Goal: Task Accomplishment & Management: Use online tool/utility

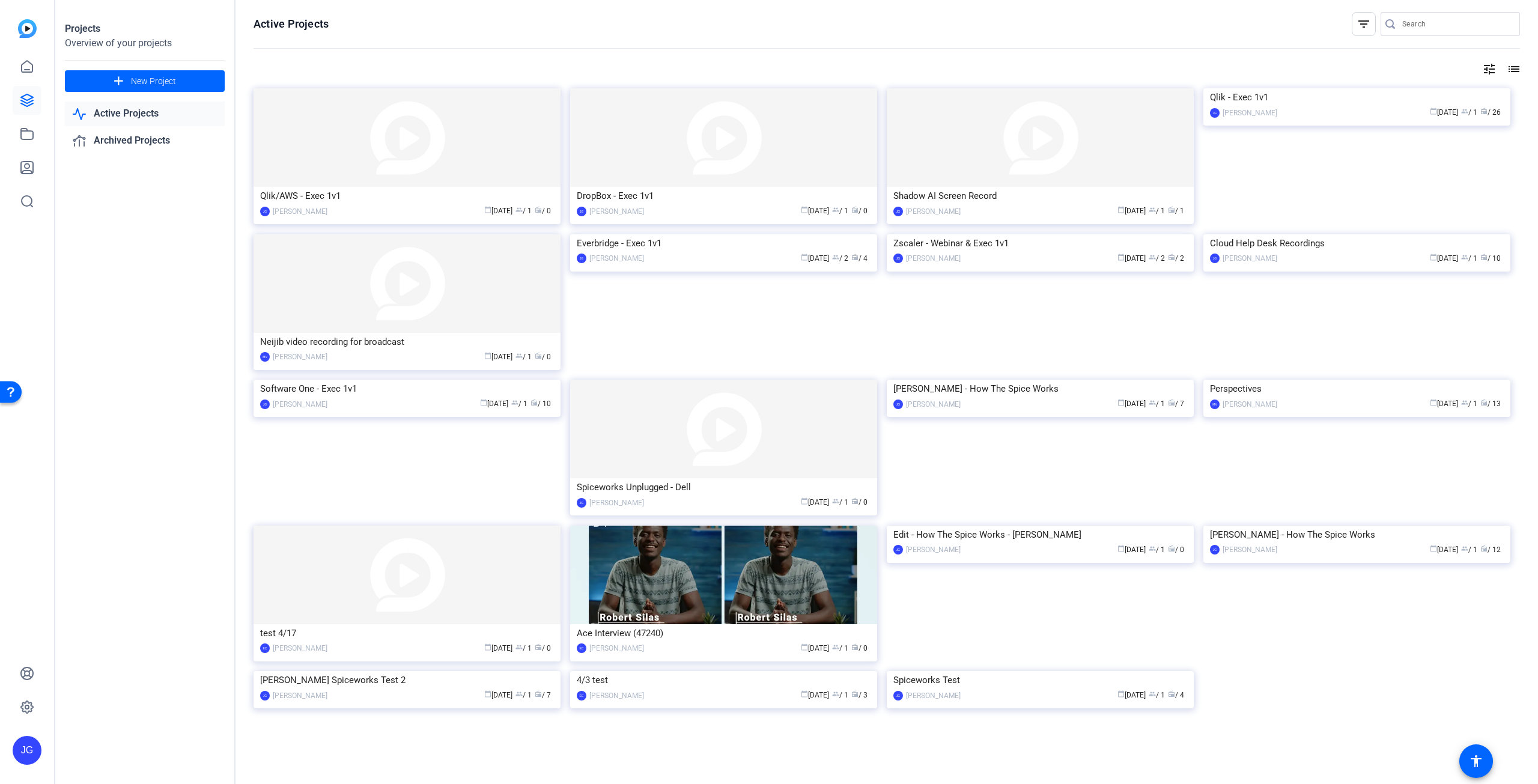
click at [159, 112] on link "Active Projects" at bounding box center [145, 114] width 160 height 25
click at [1010, 234] on img at bounding box center [1040, 234] width 307 height 0
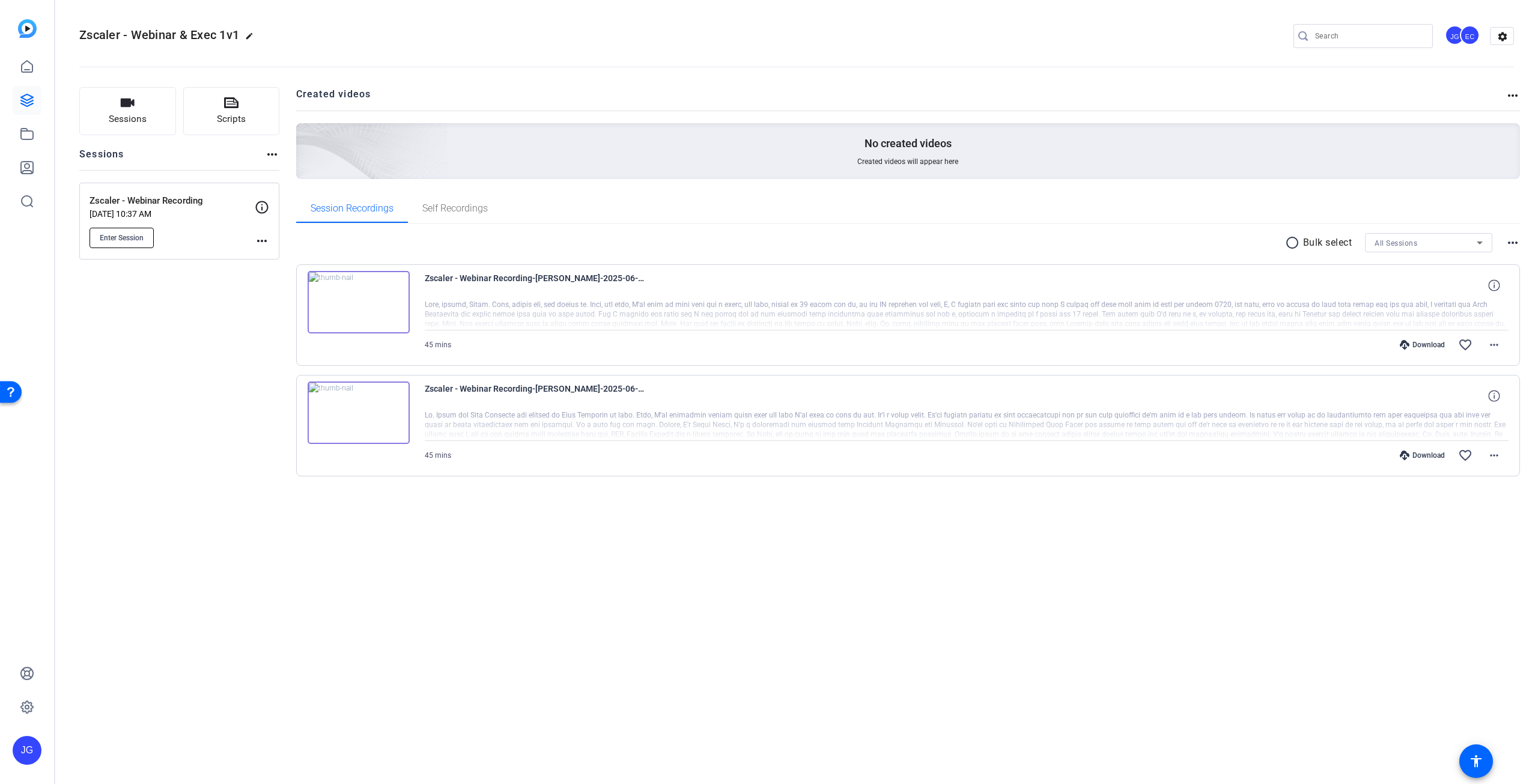
click at [138, 231] on button "Enter Session" at bounding box center [122, 238] width 65 height 20
click at [139, 230] on button "Enter Session" at bounding box center [122, 238] width 65 height 20
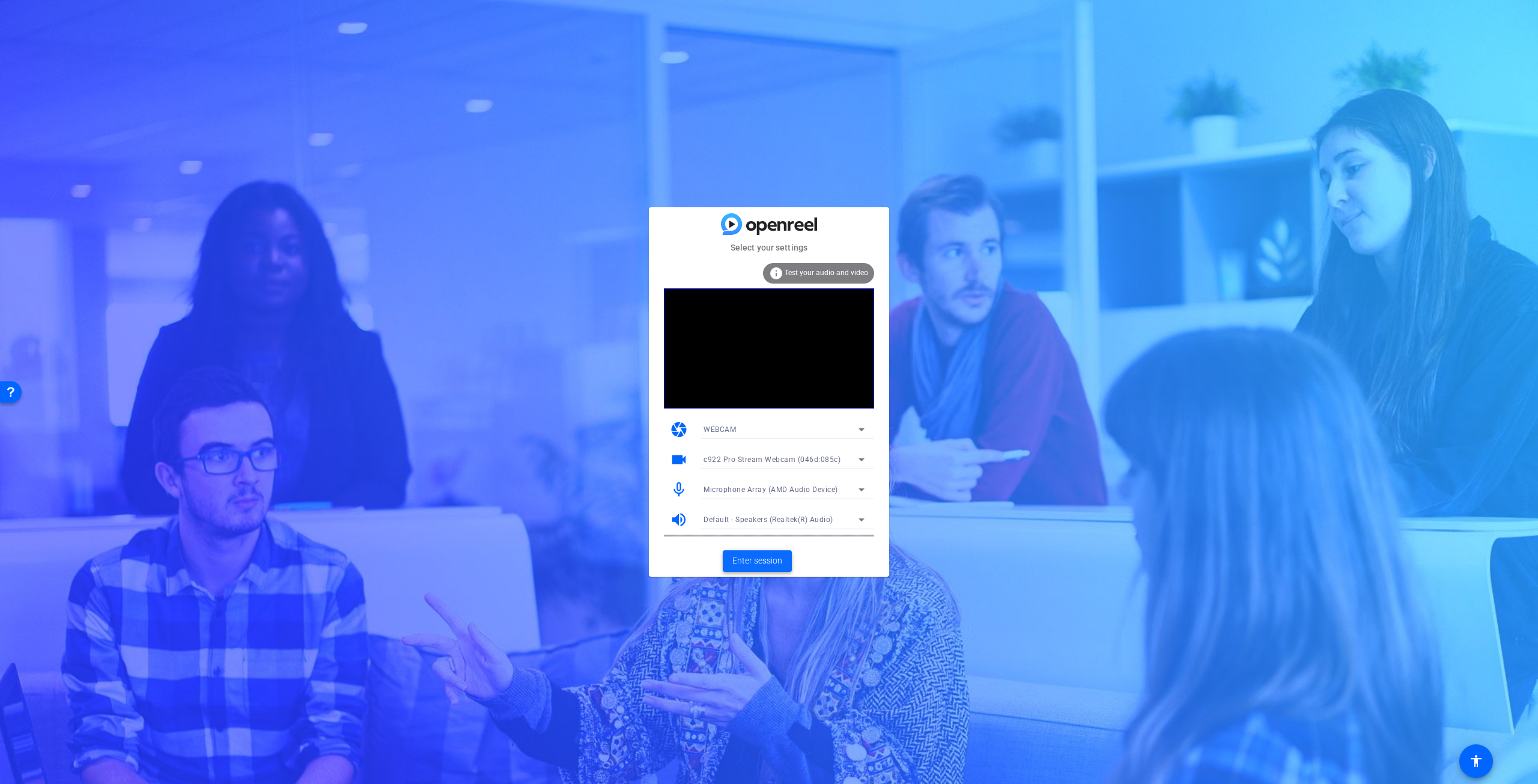
click at [784, 563] on span at bounding box center [757, 561] width 69 height 29
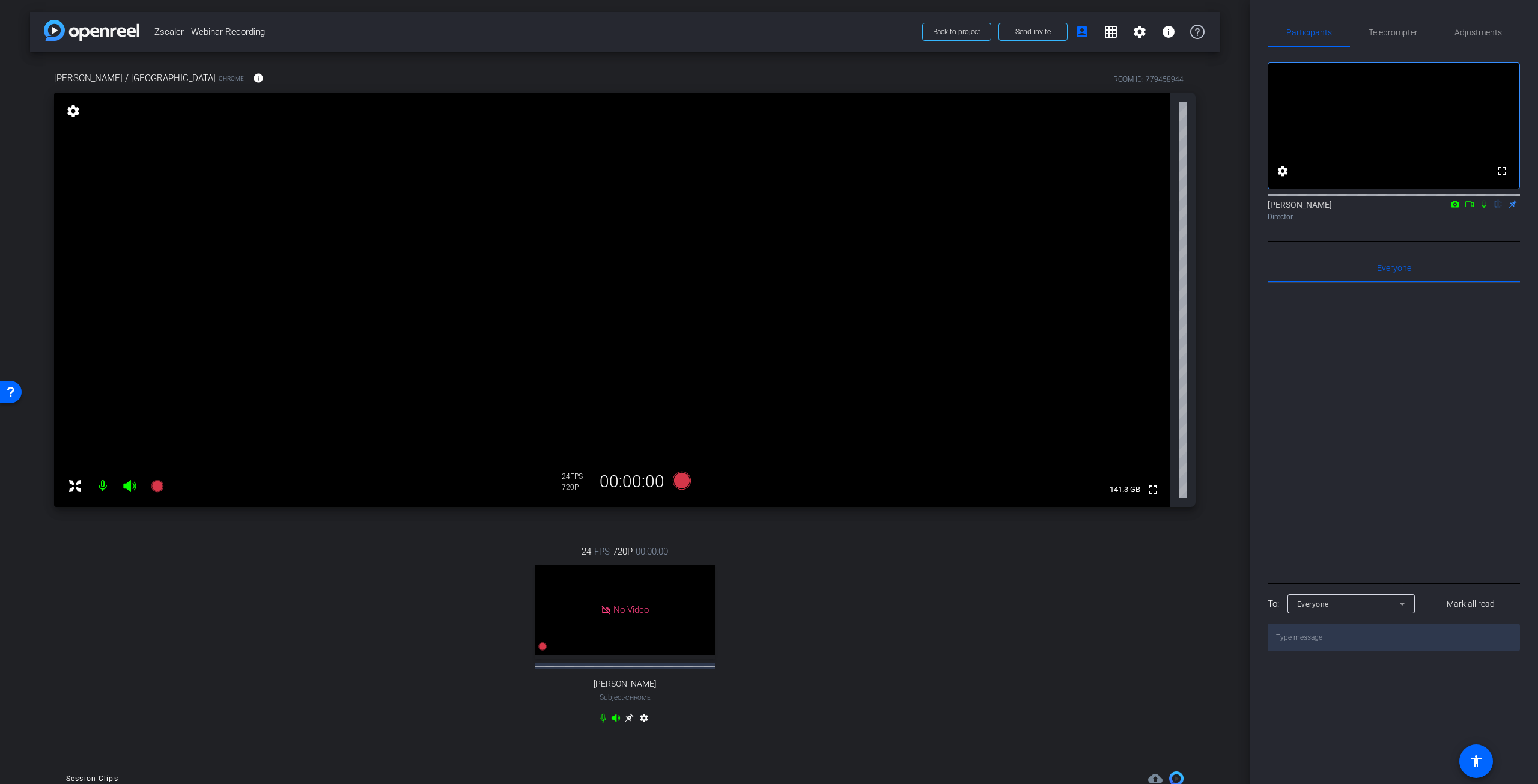
click at [1485, 208] on icon at bounding box center [1484, 205] width 9 height 9
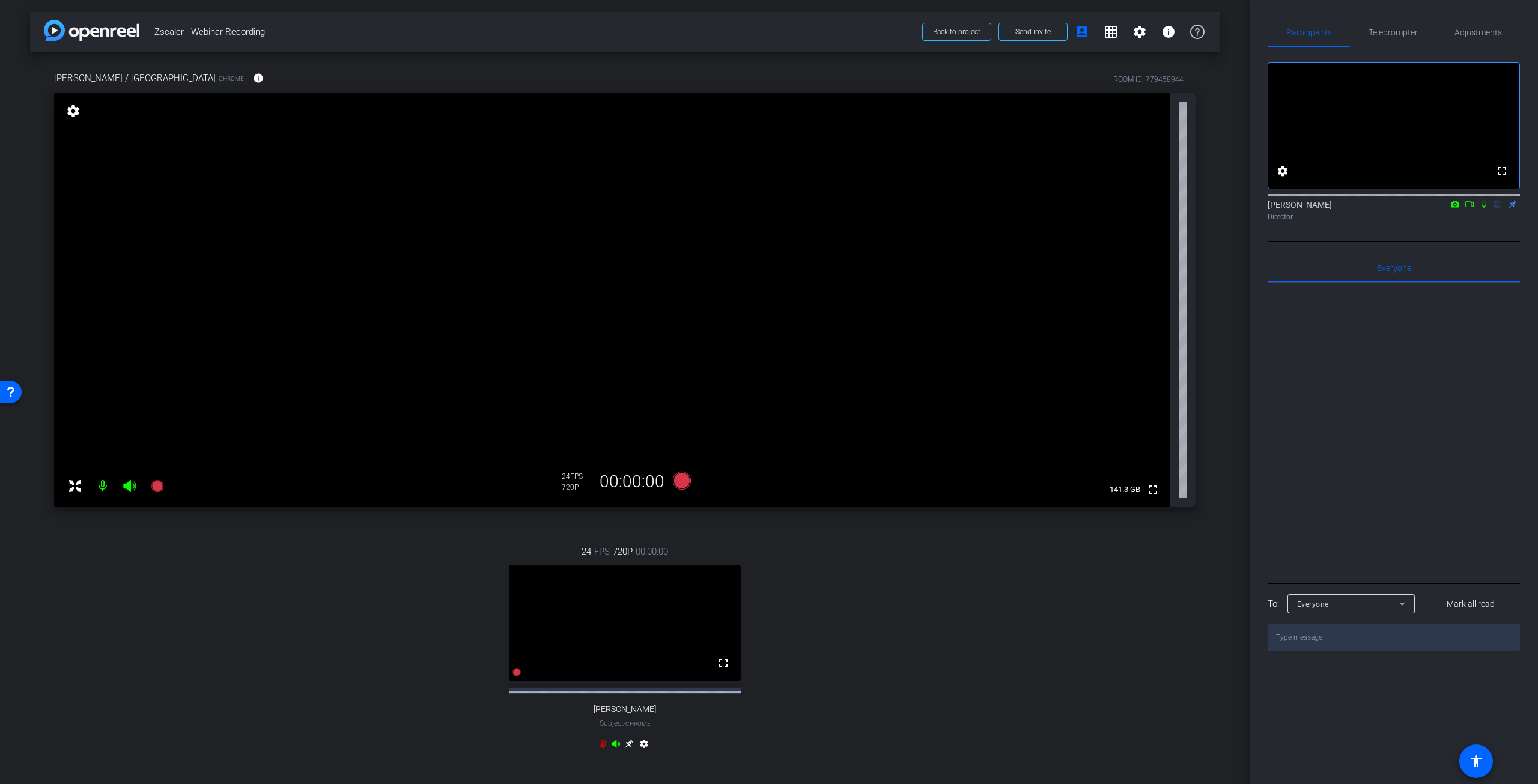
click at [1482, 208] on icon at bounding box center [1484, 204] width 5 height 8
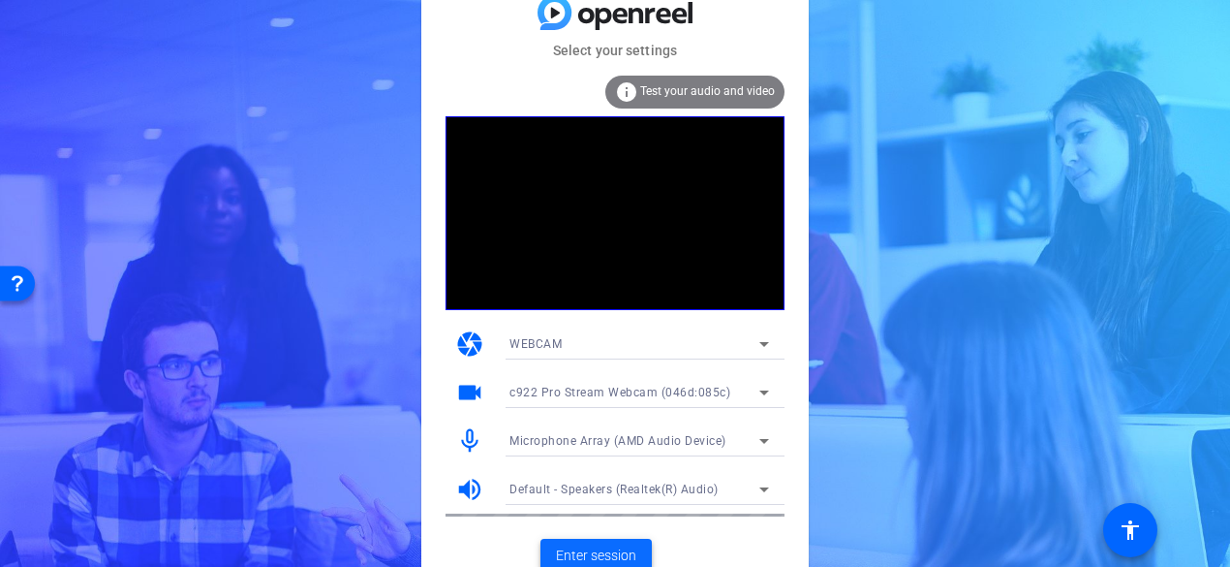
click at [589, 555] on span "Enter session" at bounding box center [596, 555] width 80 height 20
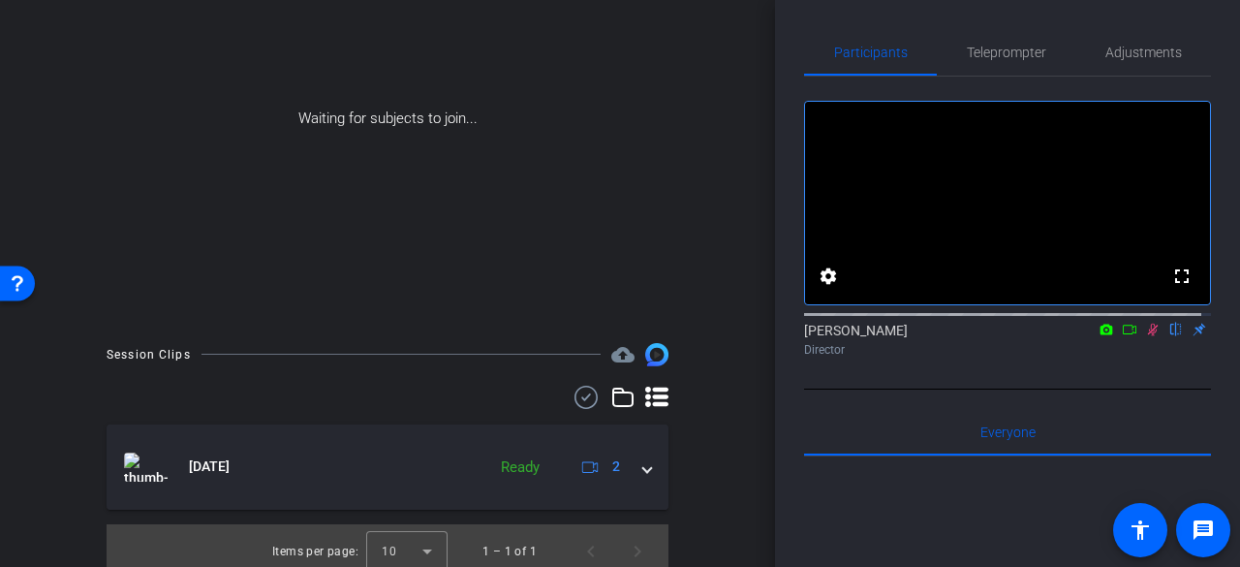
scroll to position [180, 0]
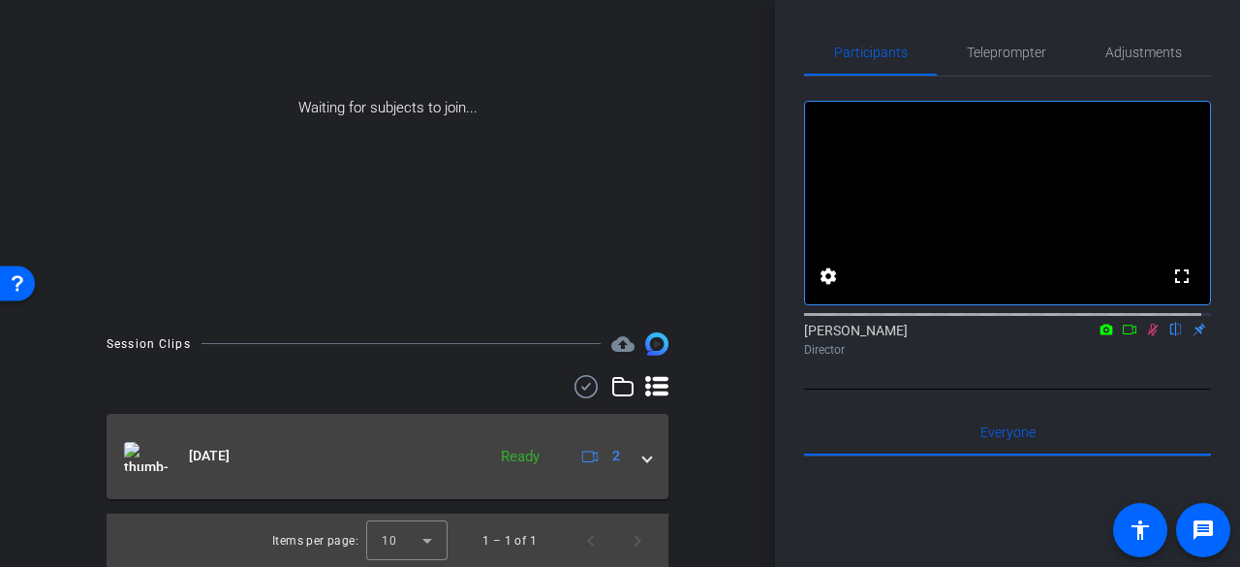
click at [648, 448] on mat-expansion-panel-header "Jun 25, 2025 Ready 2" at bounding box center [388, 456] width 562 height 85
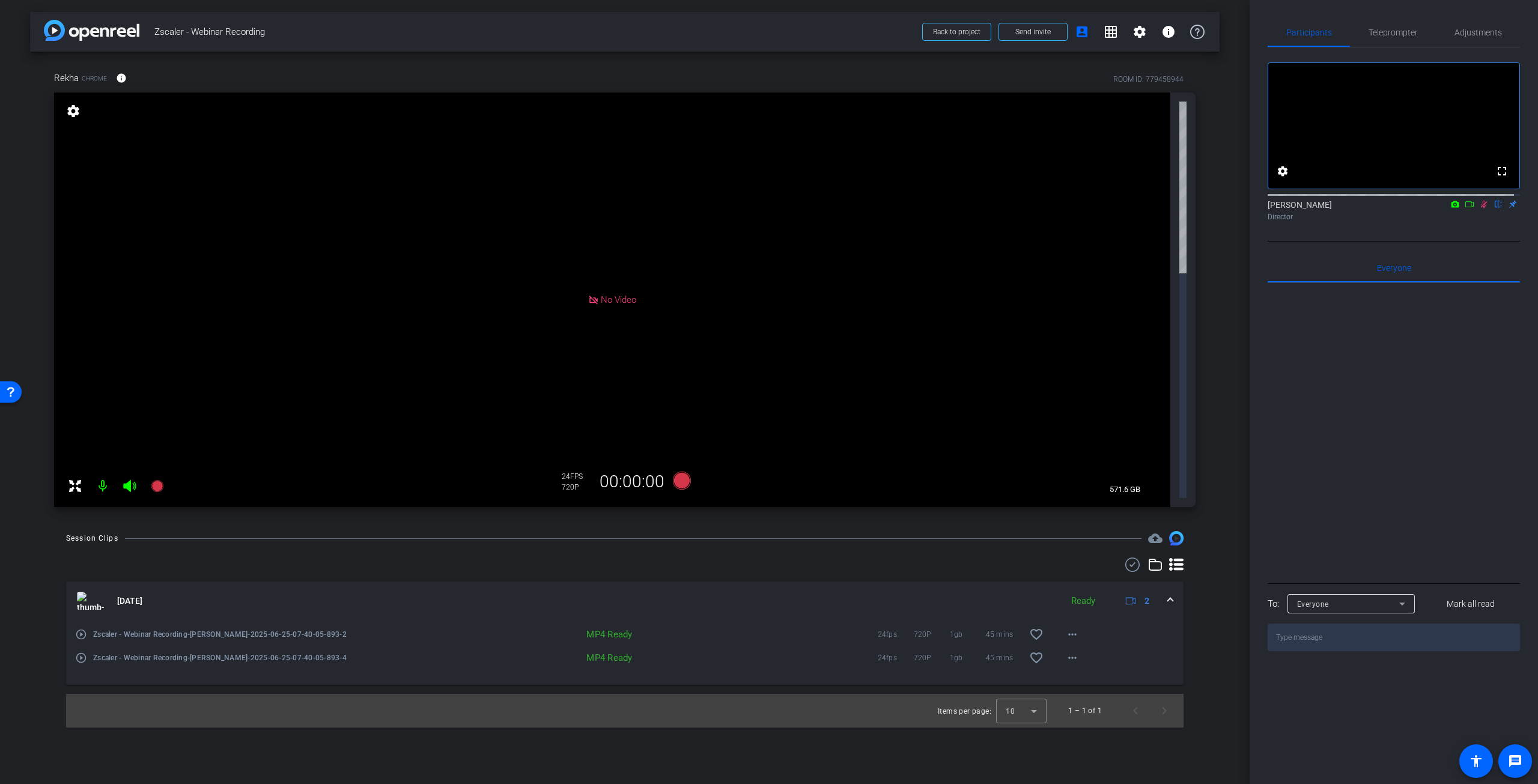
scroll to position [0, 0]
click at [1486, 208] on icon at bounding box center [1484, 204] width 7 height 8
click at [1464, 32] on span "Adjustments" at bounding box center [1478, 33] width 48 height 9
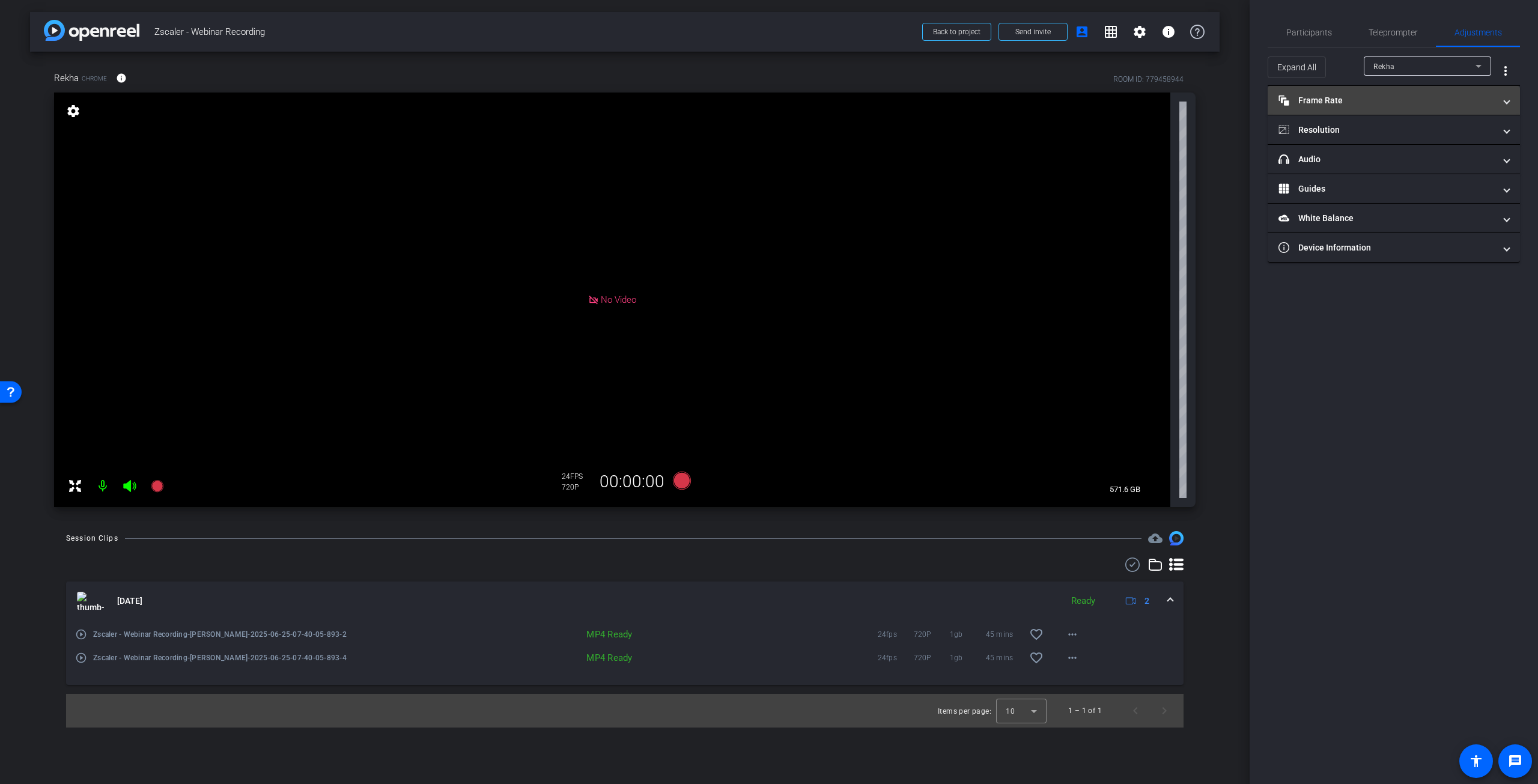
click at [1362, 100] on mat-panel-title "Frame Rate Frame Rate" at bounding box center [1387, 100] width 217 height 12
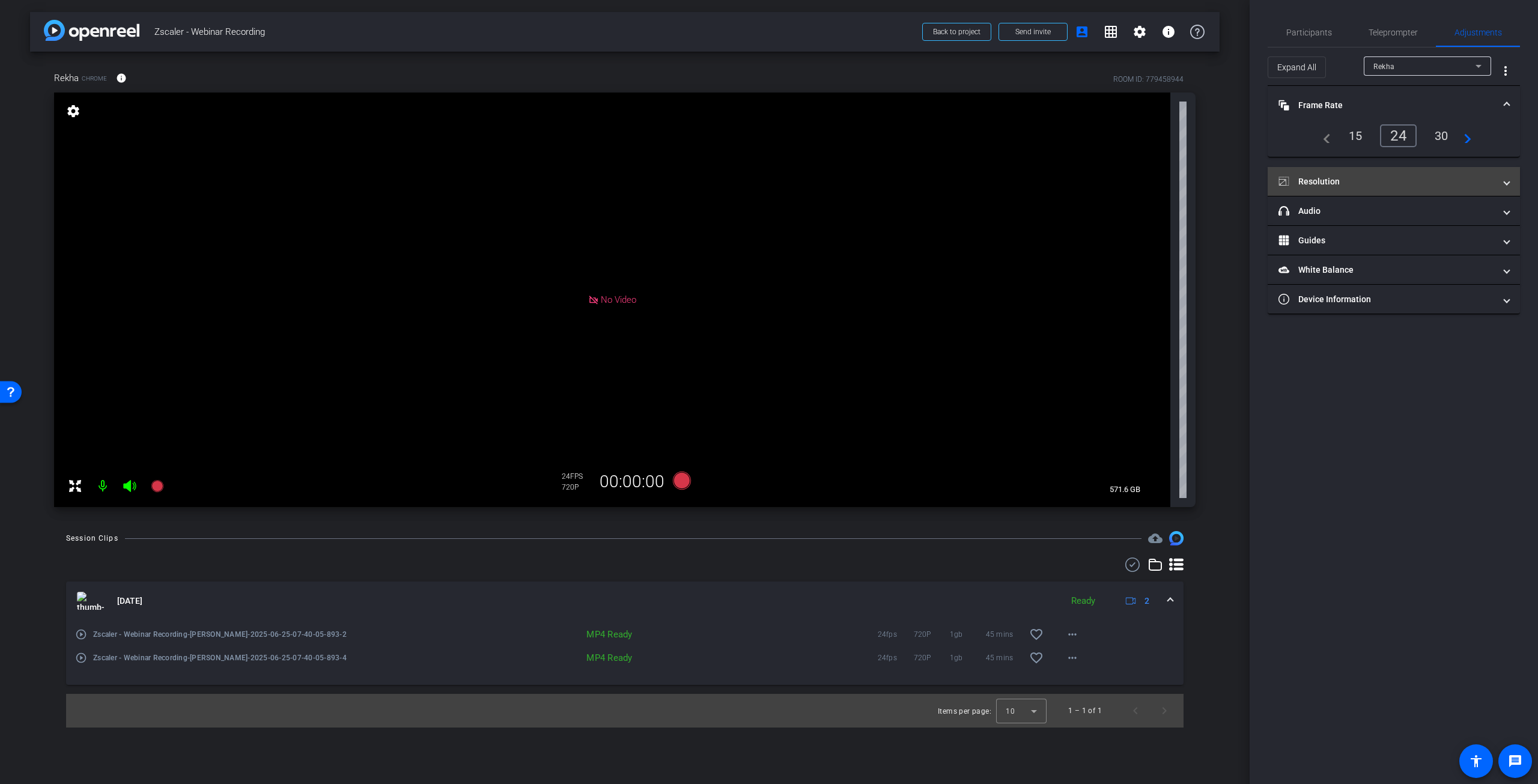
click at [1345, 183] on mat-panel-title "Resolution" at bounding box center [1387, 182] width 217 height 12
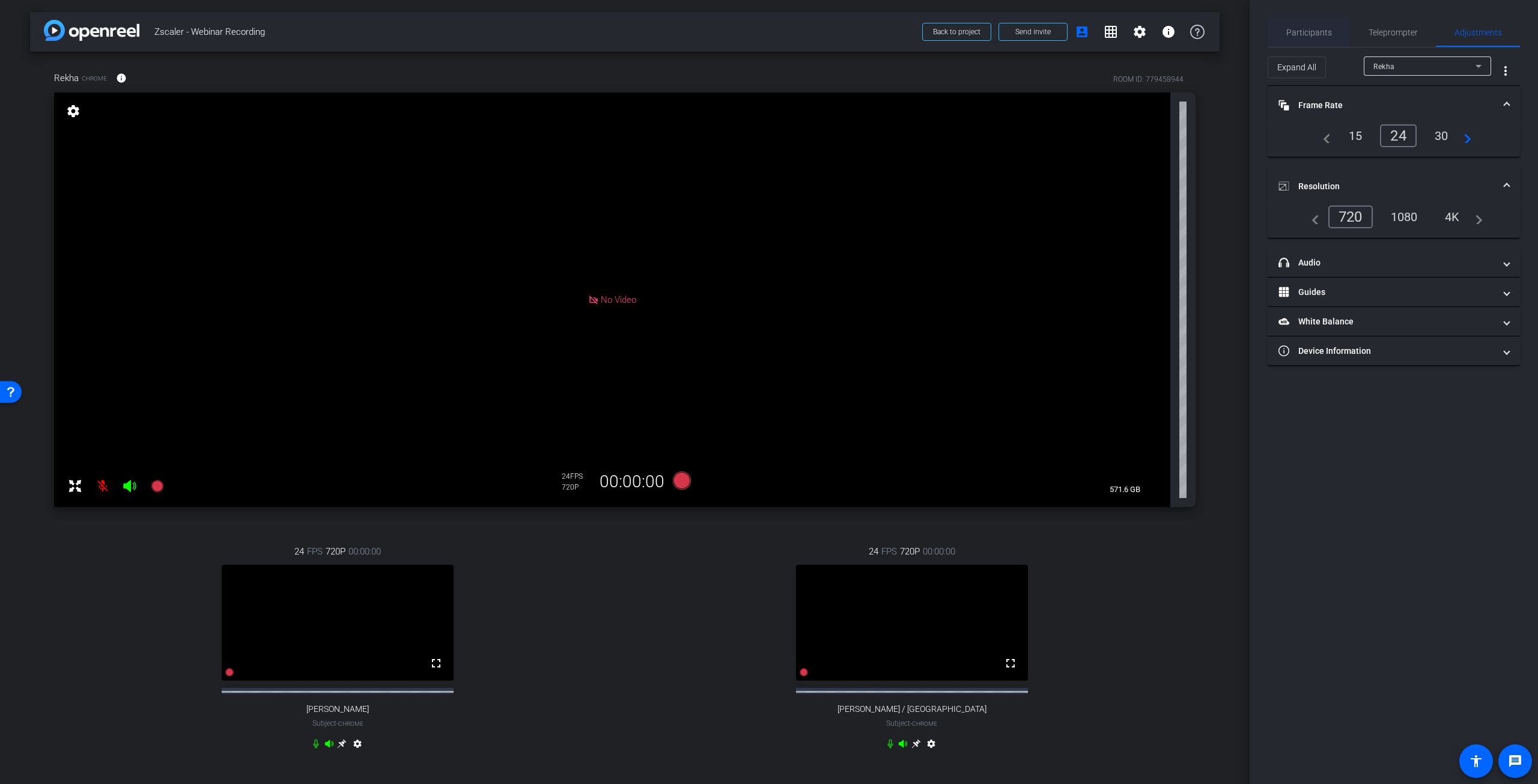
click at [1329, 35] on span "Participants" at bounding box center [1310, 33] width 46 height 9
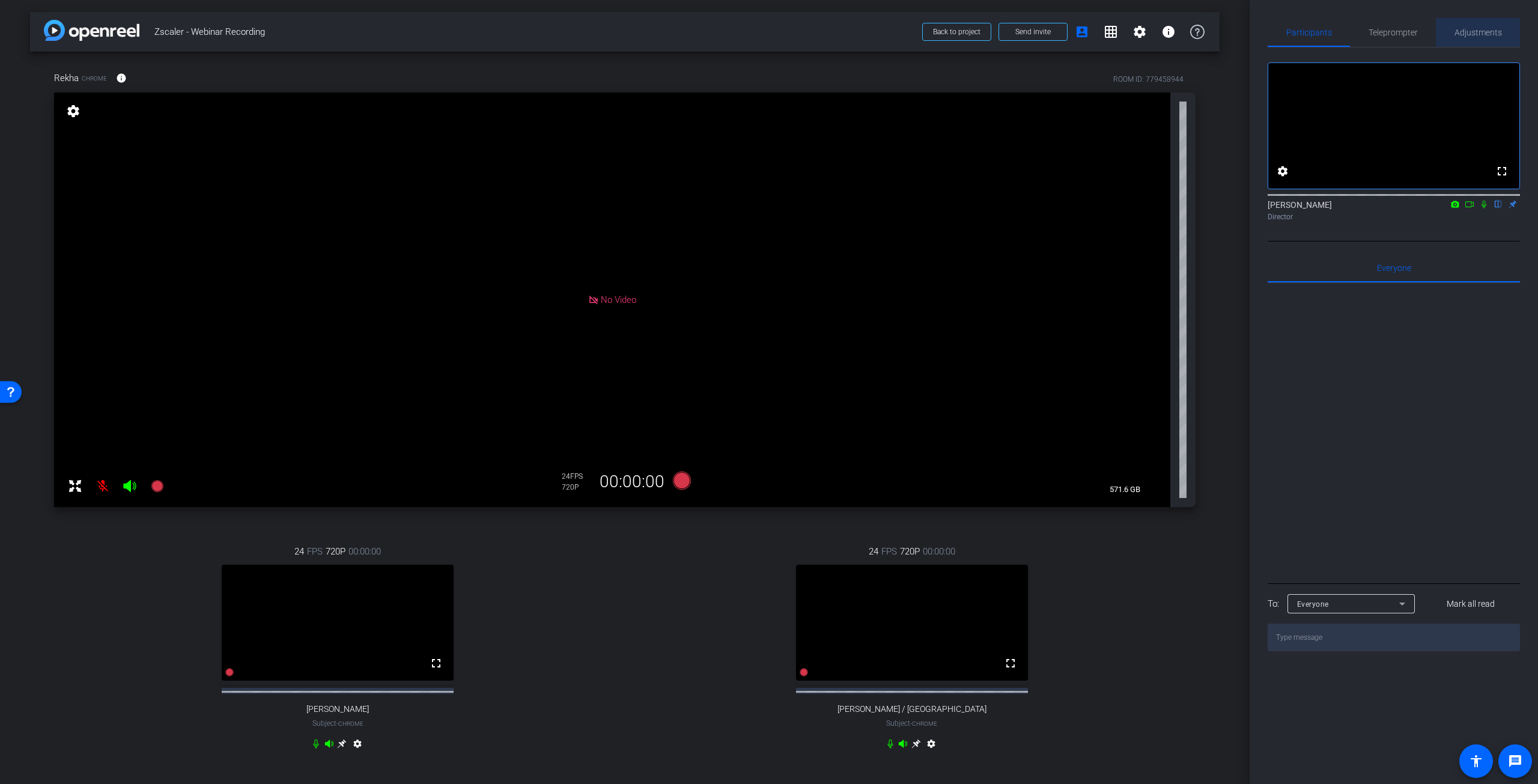
click at [1472, 35] on span "Adjustments" at bounding box center [1478, 33] width 48 height 9
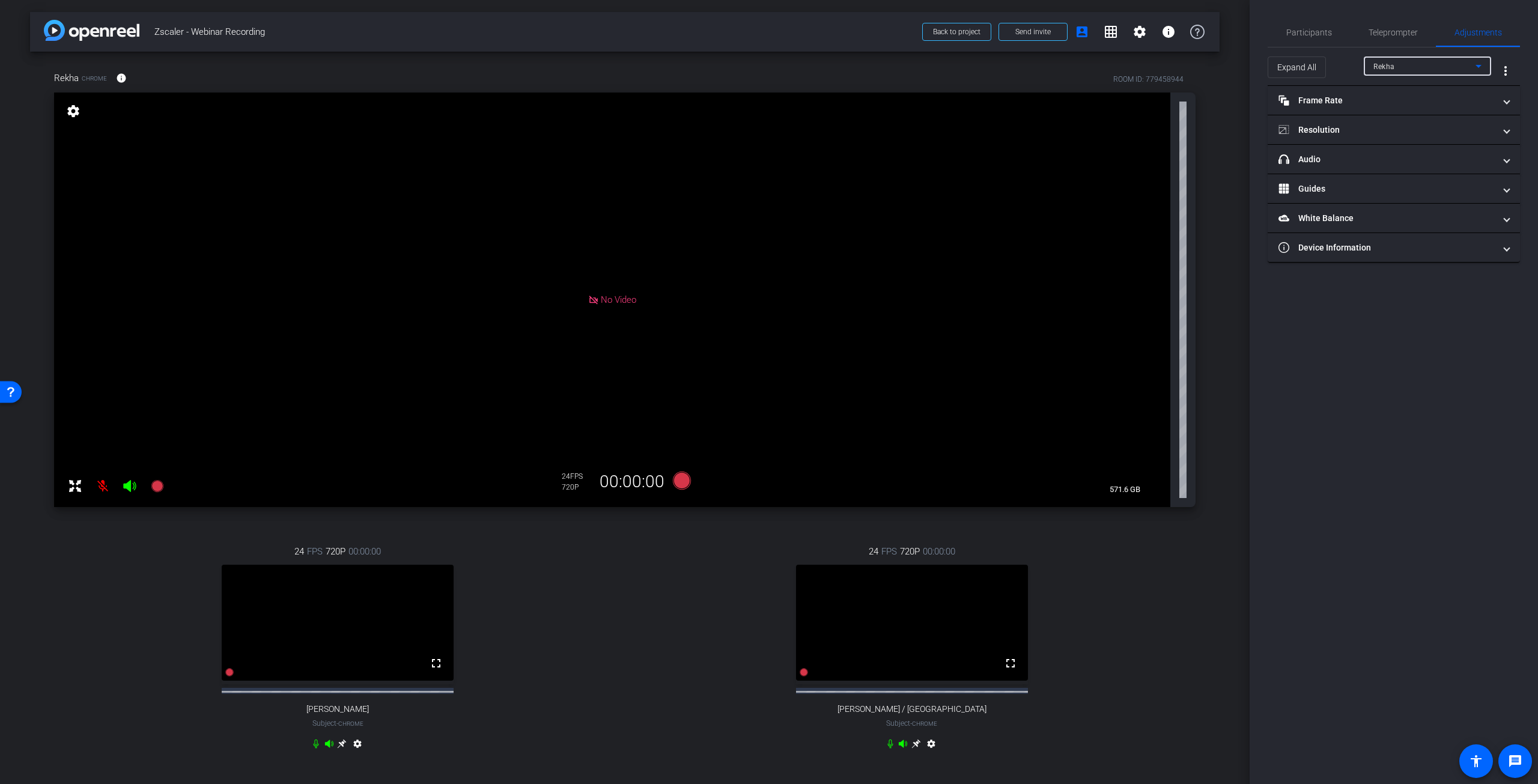
click at [1444, 68] on div "Rekha" at bounding box center [1424, 66] width 102 height 15
click at [1426, 106] on mat-option "James Tucker" at bounding box center [1428, 109] width 127 height 19
click at [1487, 106] on mat-expansion-panel-header "Frame Rate Frame Rate" at bounding box center [1394, 100] width 253 height 29
click at [1464, 181] on mat-panel-title "Resolution" at bounding box center [1387, 182] width 217 height 12
click at [1420, 220] on div "1080" at bounding box center [1405, 216] width 45 height 20
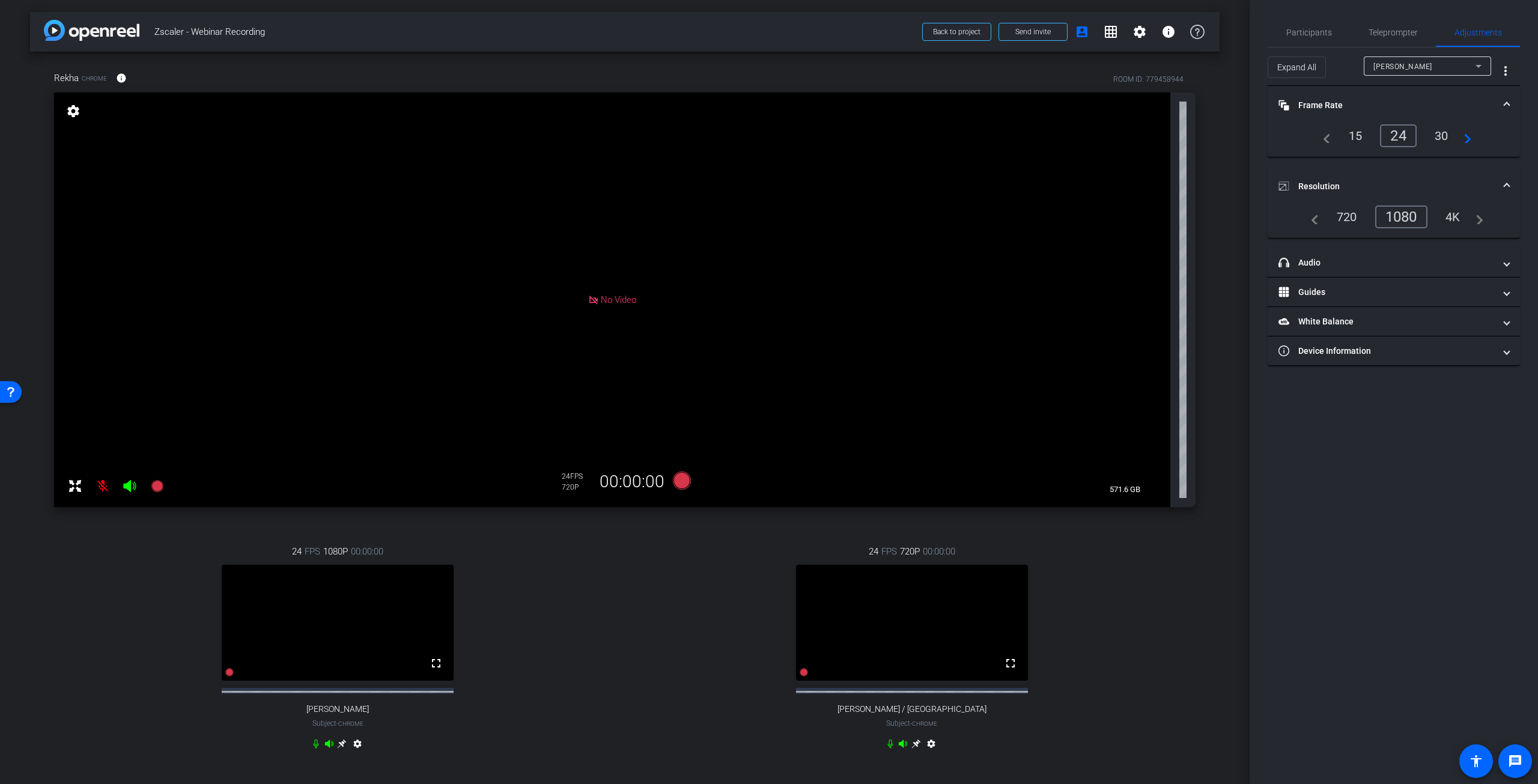
click at [1481, 64] on icon at bounding box center [1478, 66] width 14 height 14
click at [1408, 213] on div "1080" at bounding box center [1405, 216] width 45 height 20
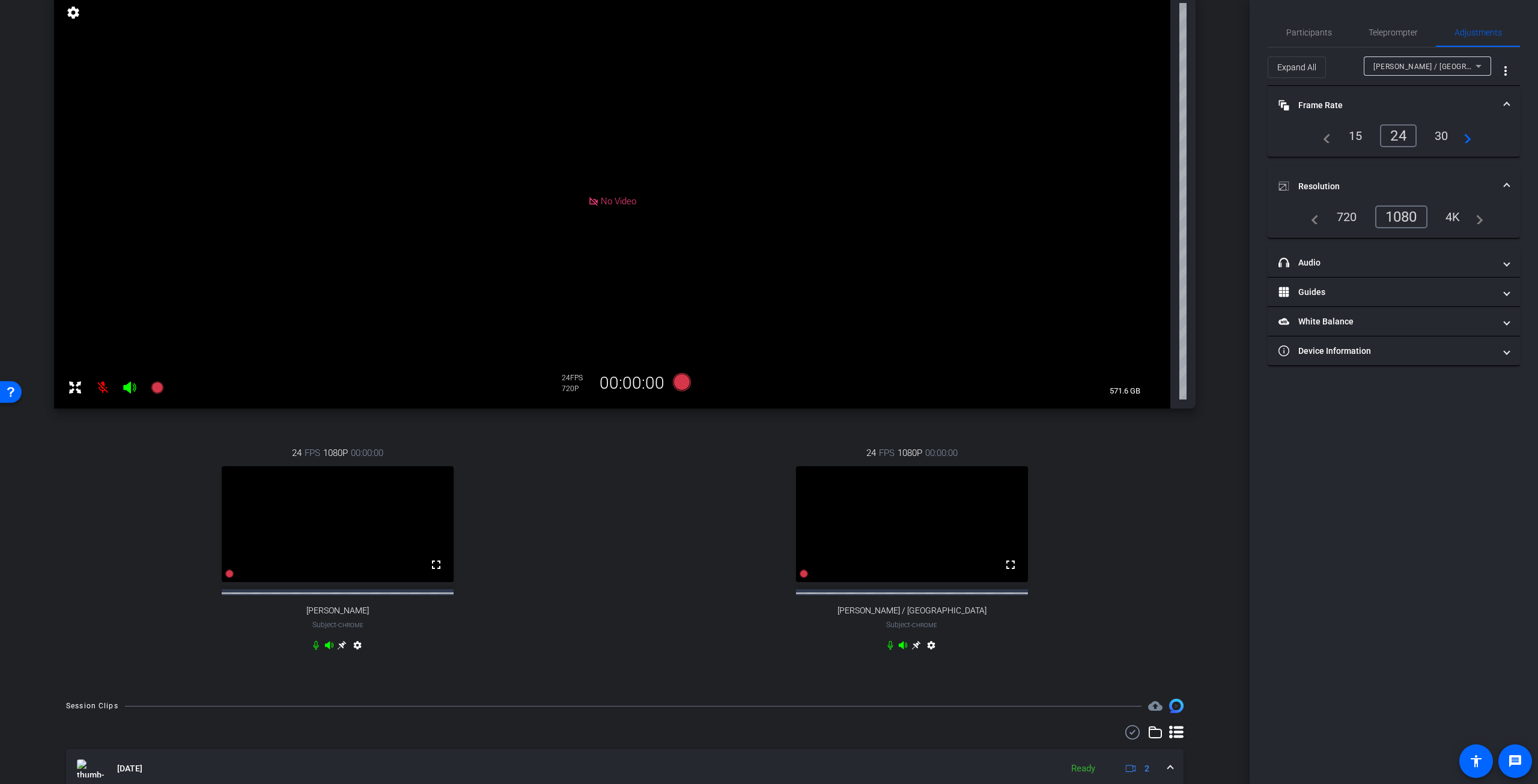
scroll to position [120, 0]
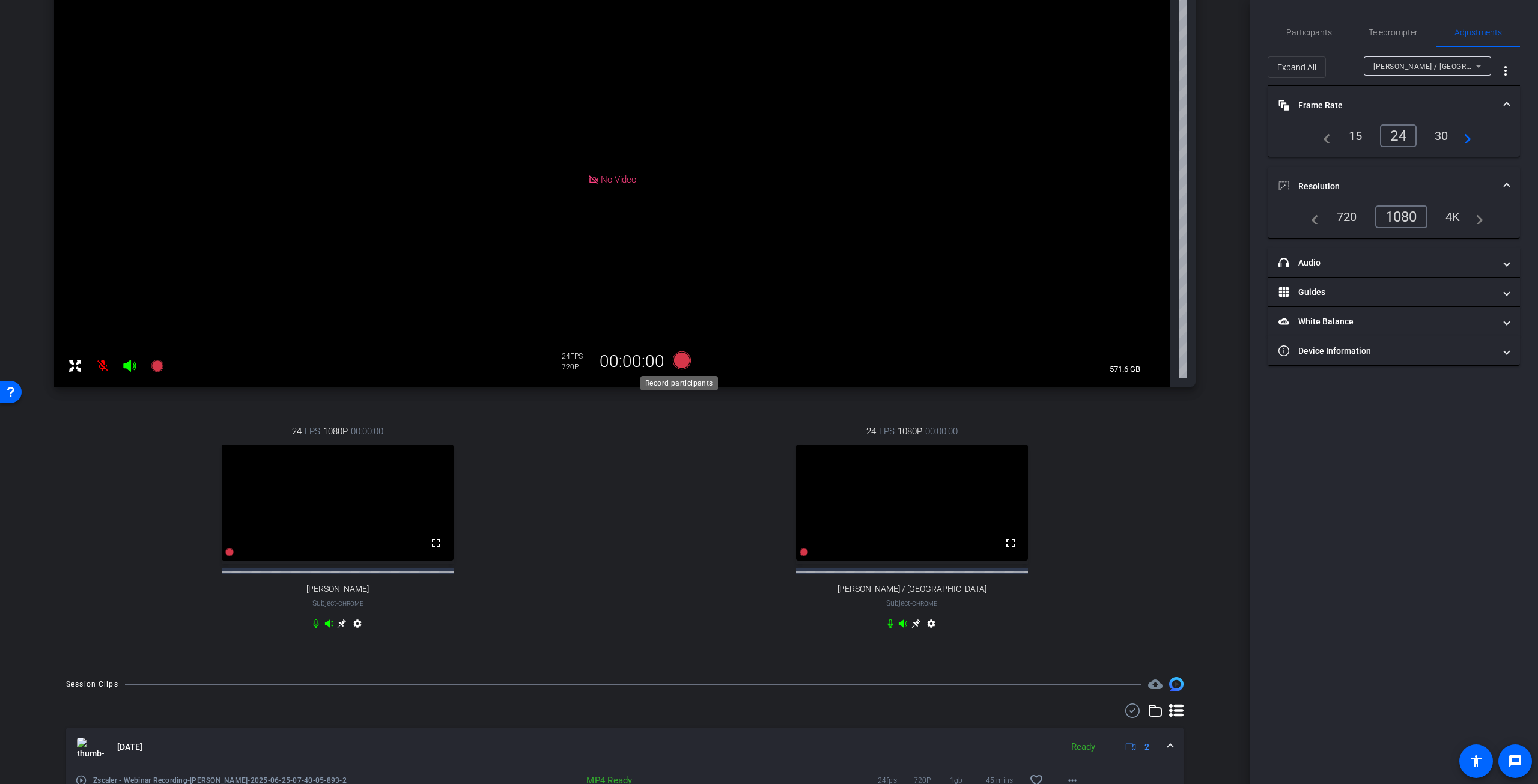
click at [678, 359] on icon at bounding box center [682, 360] width 18 height 18
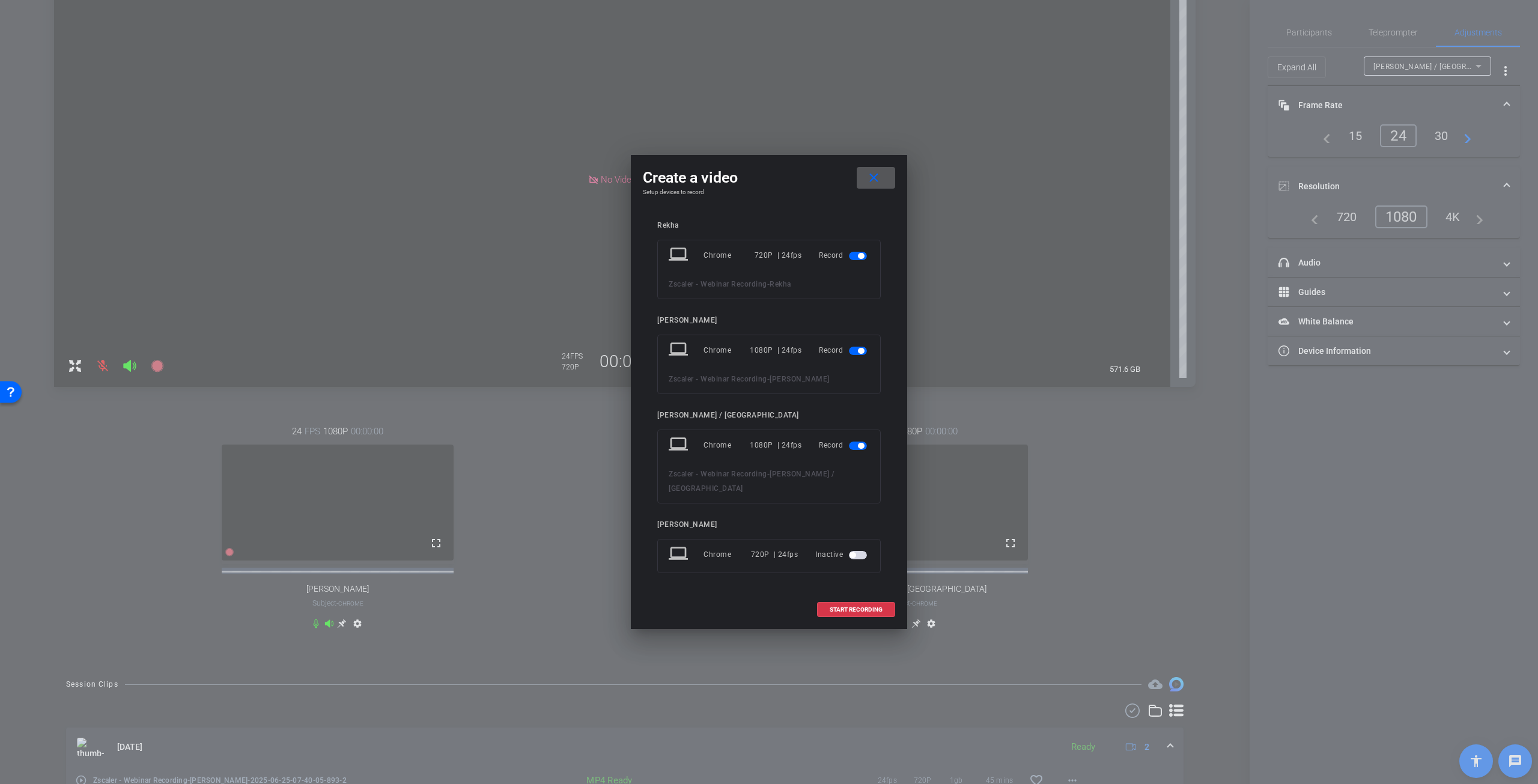
click at [856, 260] on span "button" at bounding box center [858, 256] width 18 height 9
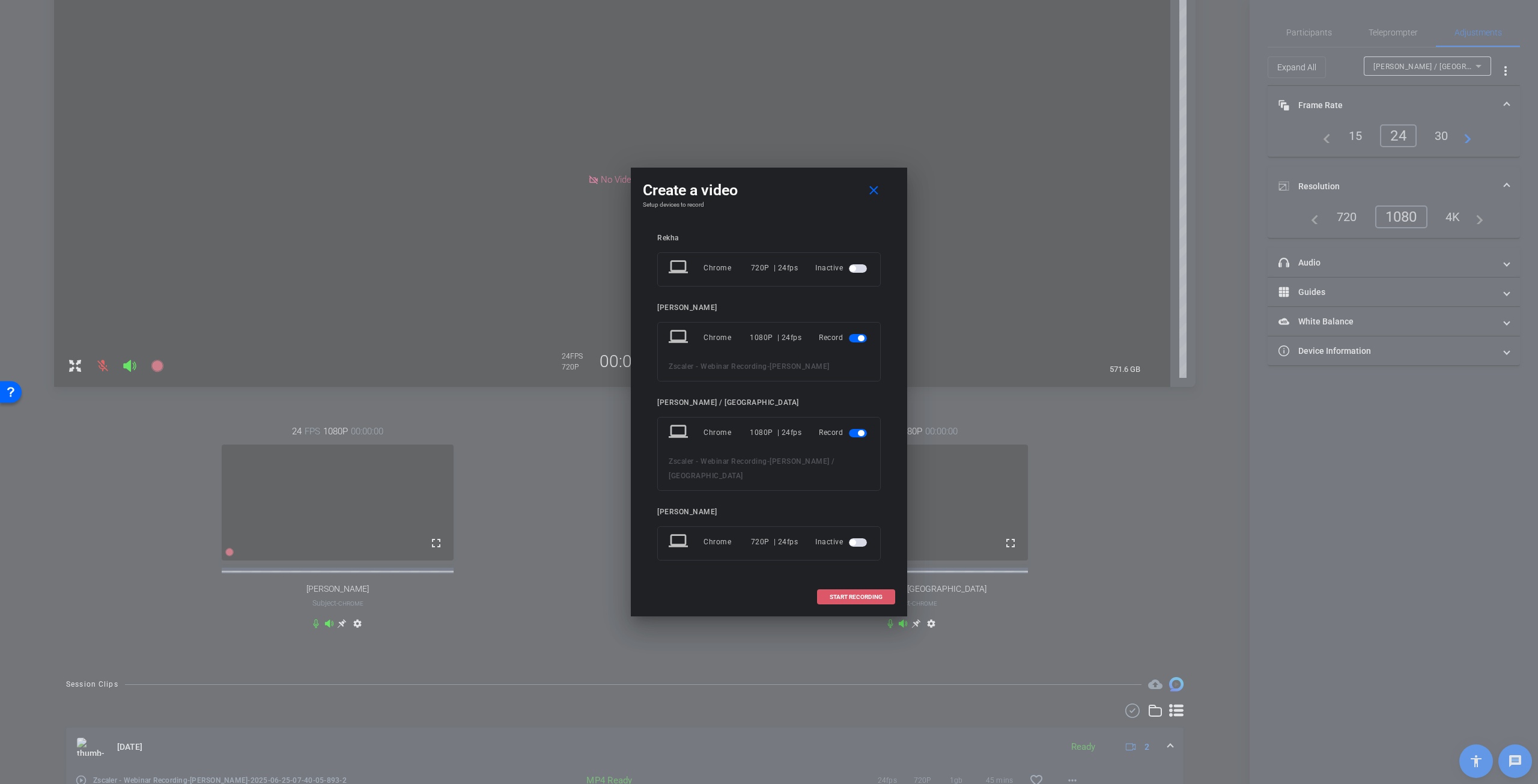
click at [856, 594] on span "START RECORDING" at bounding box center [856, 597] width 53 height 6
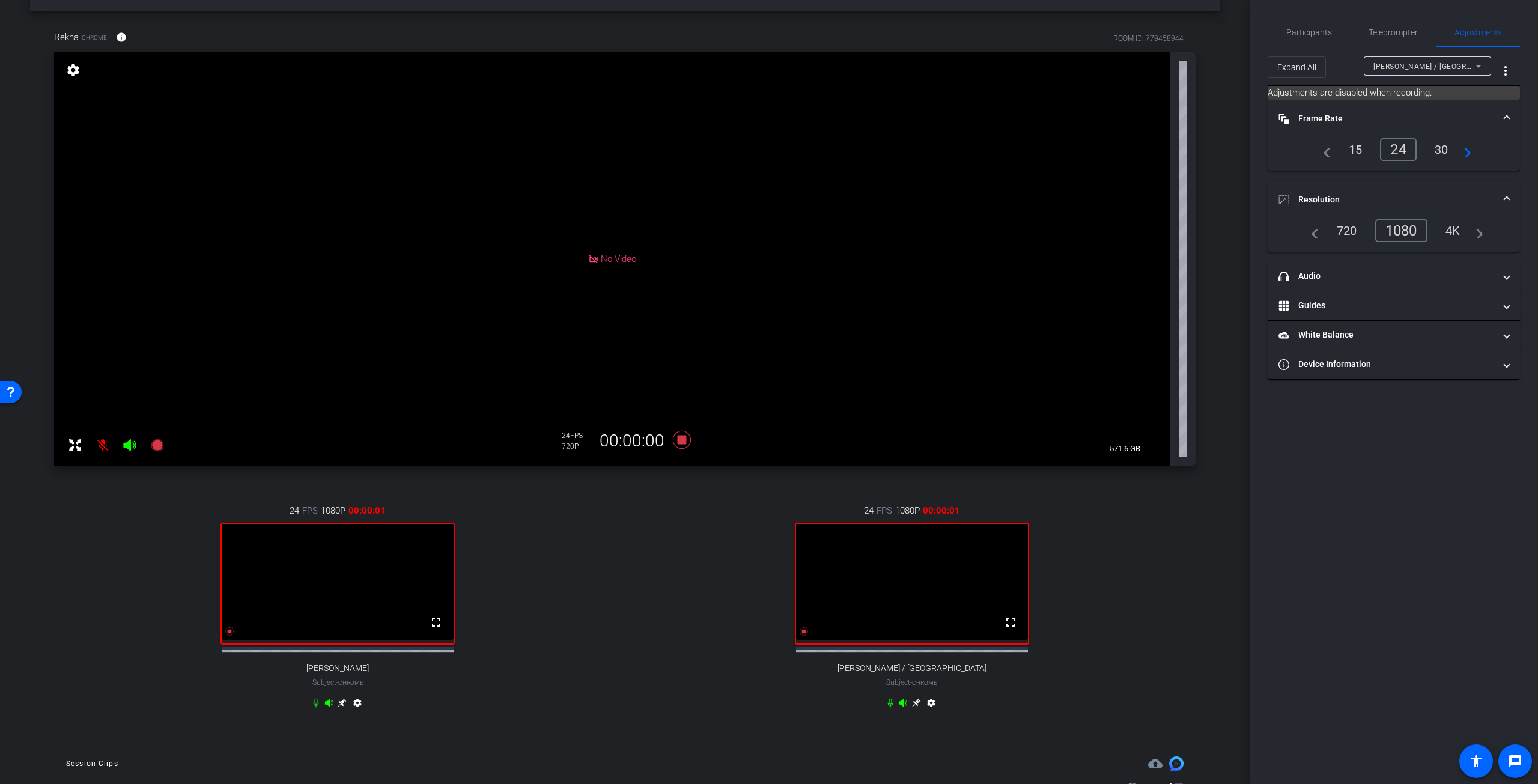
scroll to position [0, 0]
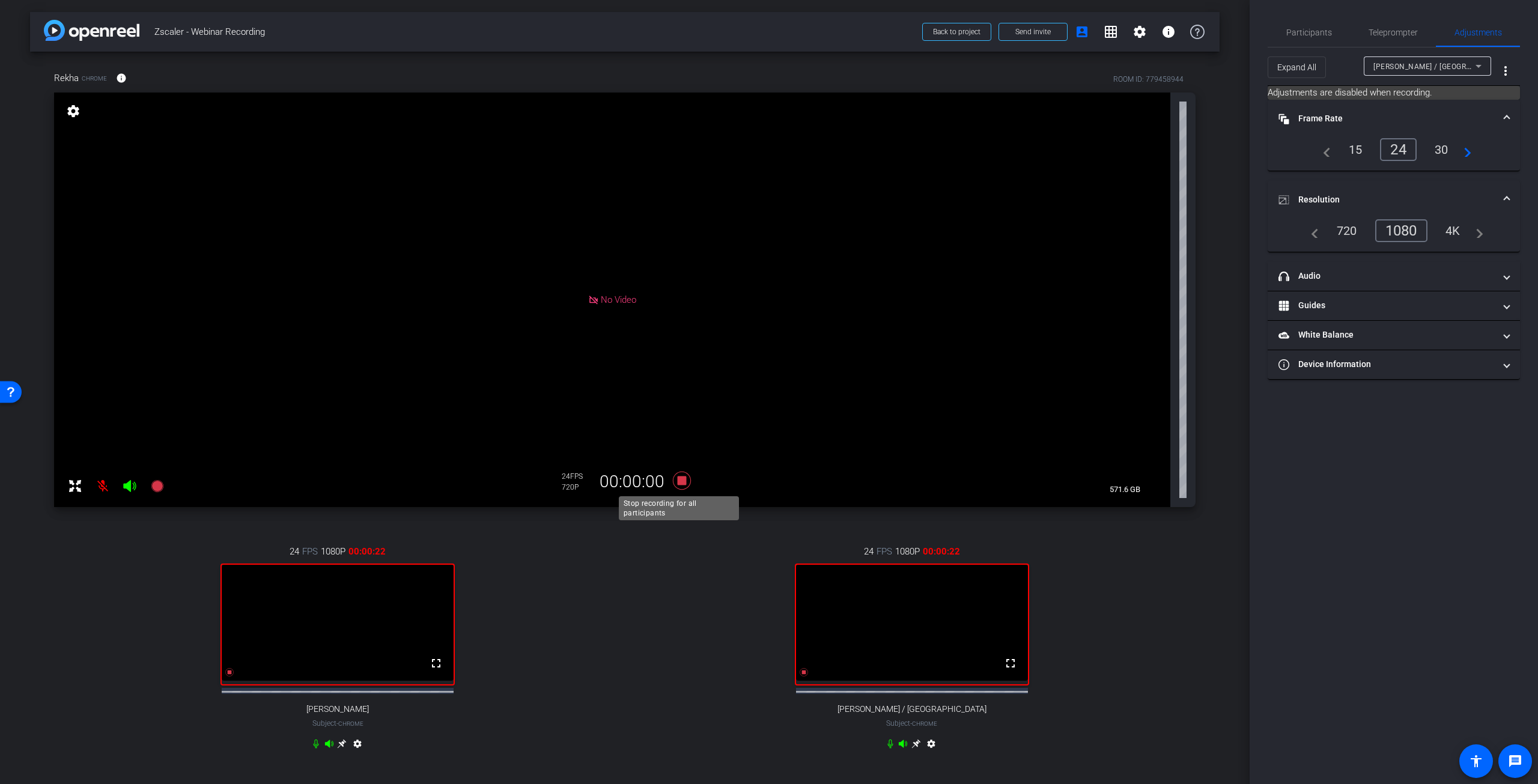
click at [682, 481] on icon at bounding box center [682, 480] width 18 height 18
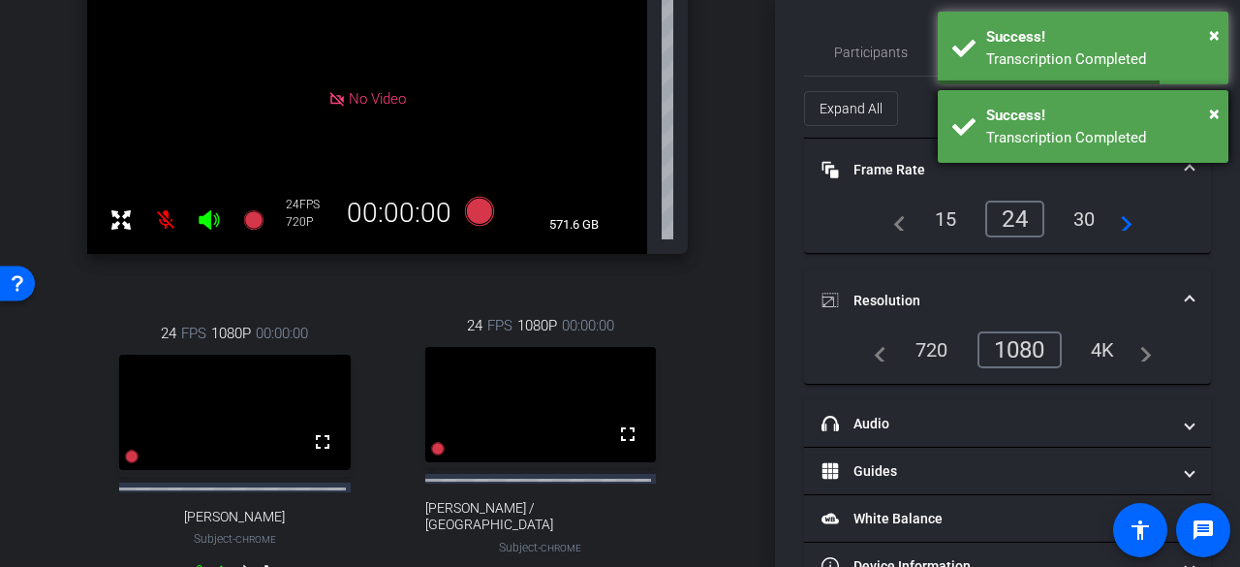
scroll to position [207, 0]
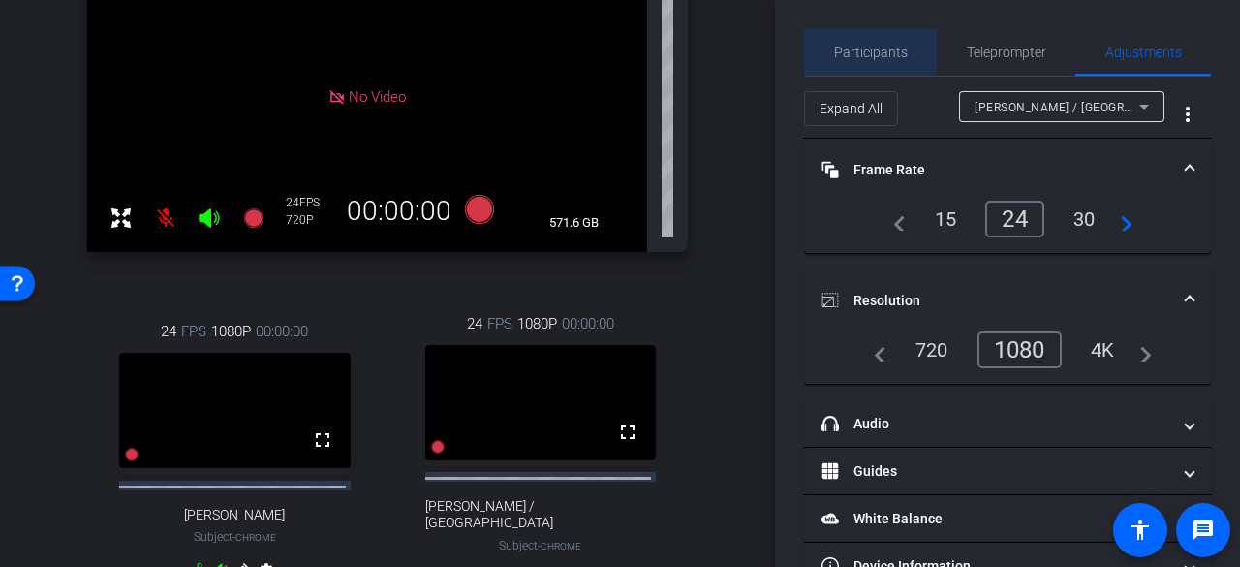
click at [887, 50] on span "Participants" at bounding box center [871, 53] width 74 height 14
